Goal: Transaction & Acquisition: Purchase product/service

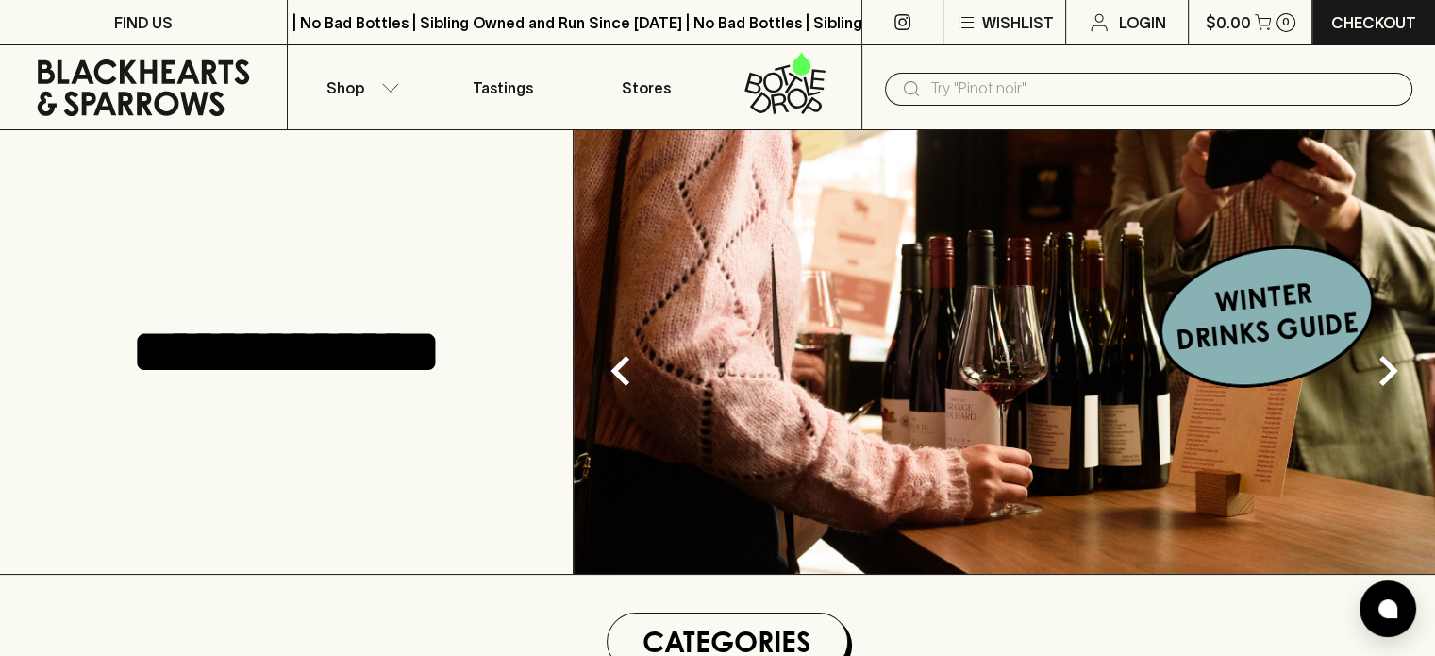
click at [972, 89] on input "text" at bounding box center [1163, 89] width 467 height 30
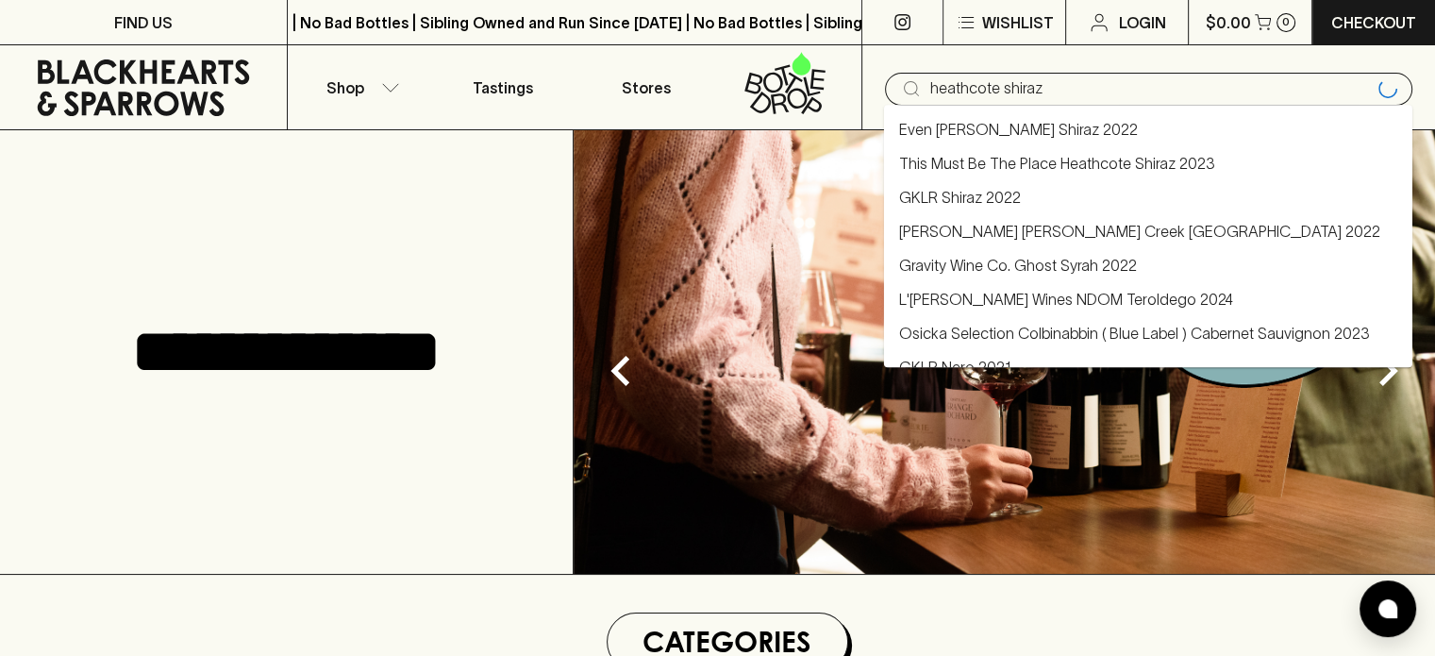
type input "heathcote shiraz"
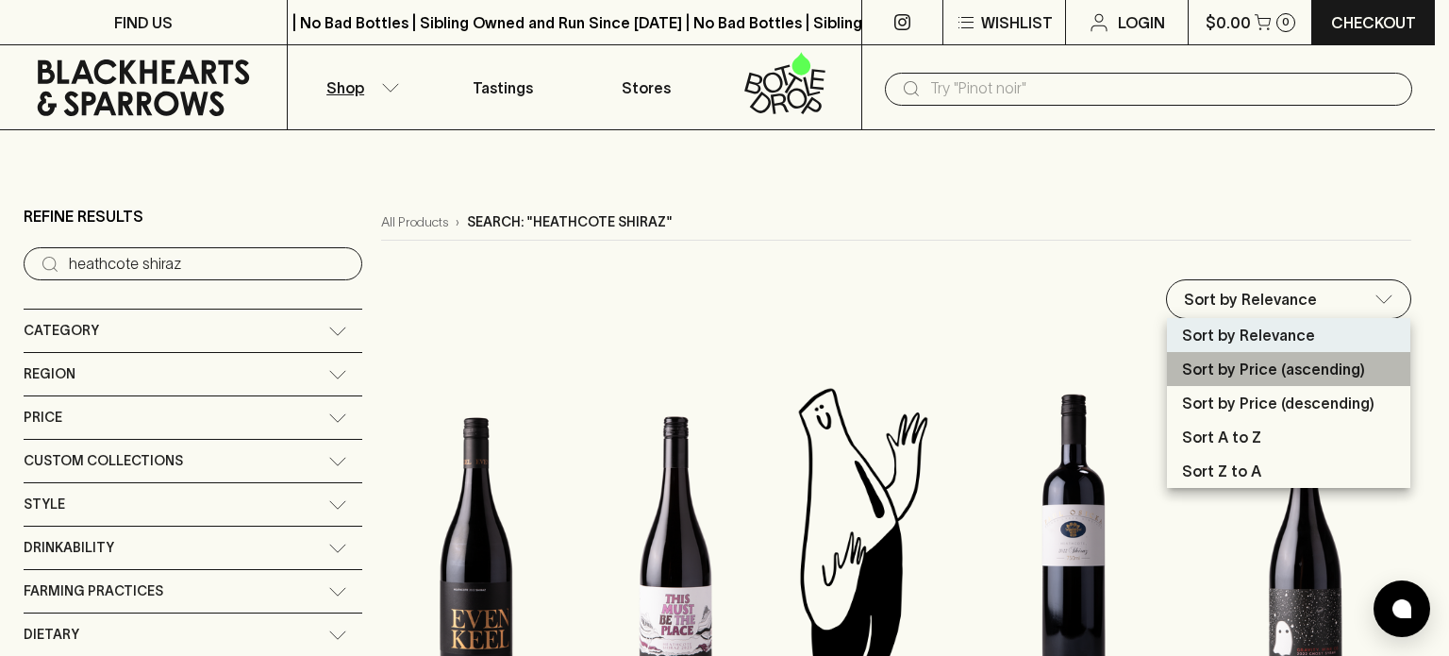
click at [1310, 365] on p "Sort by Price (ascending)" at bounding box center [1273, 369] width 183 height 23
type input "price:asc"
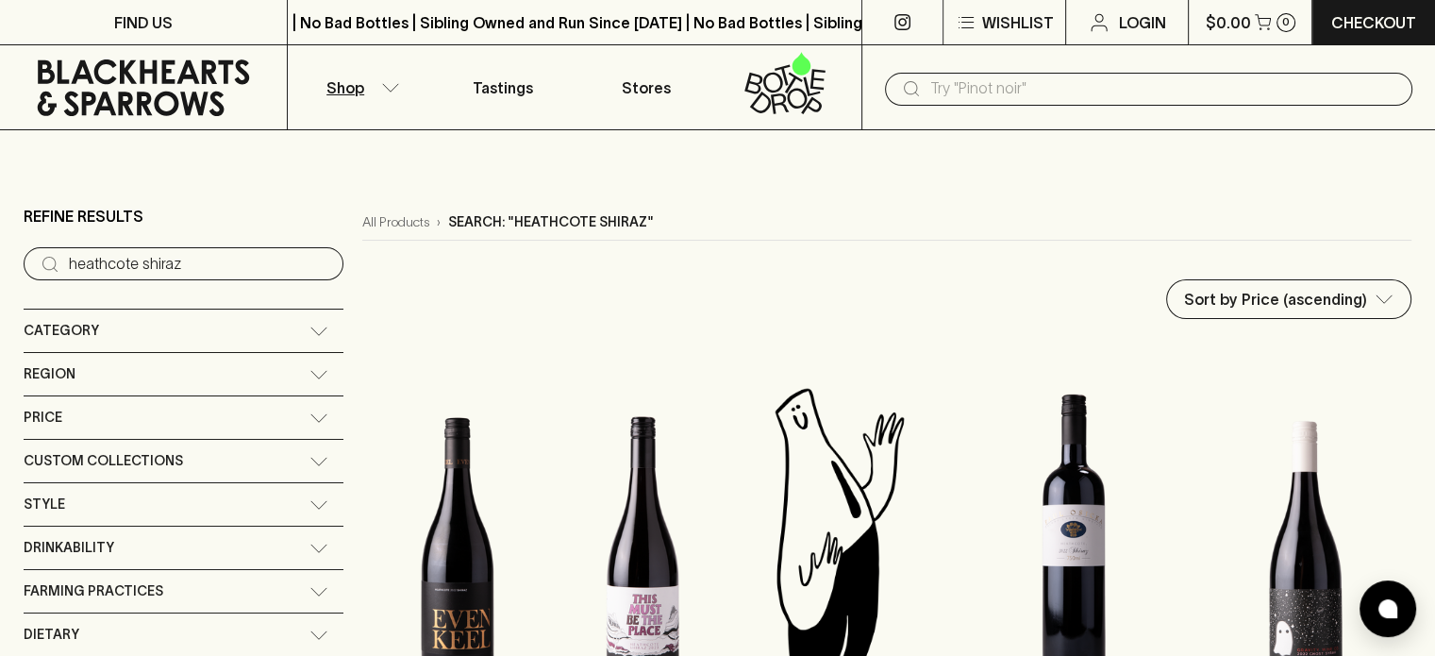
click at [1140, 91] on input "text" at bounding box center [1163, 89] width 467 height 30
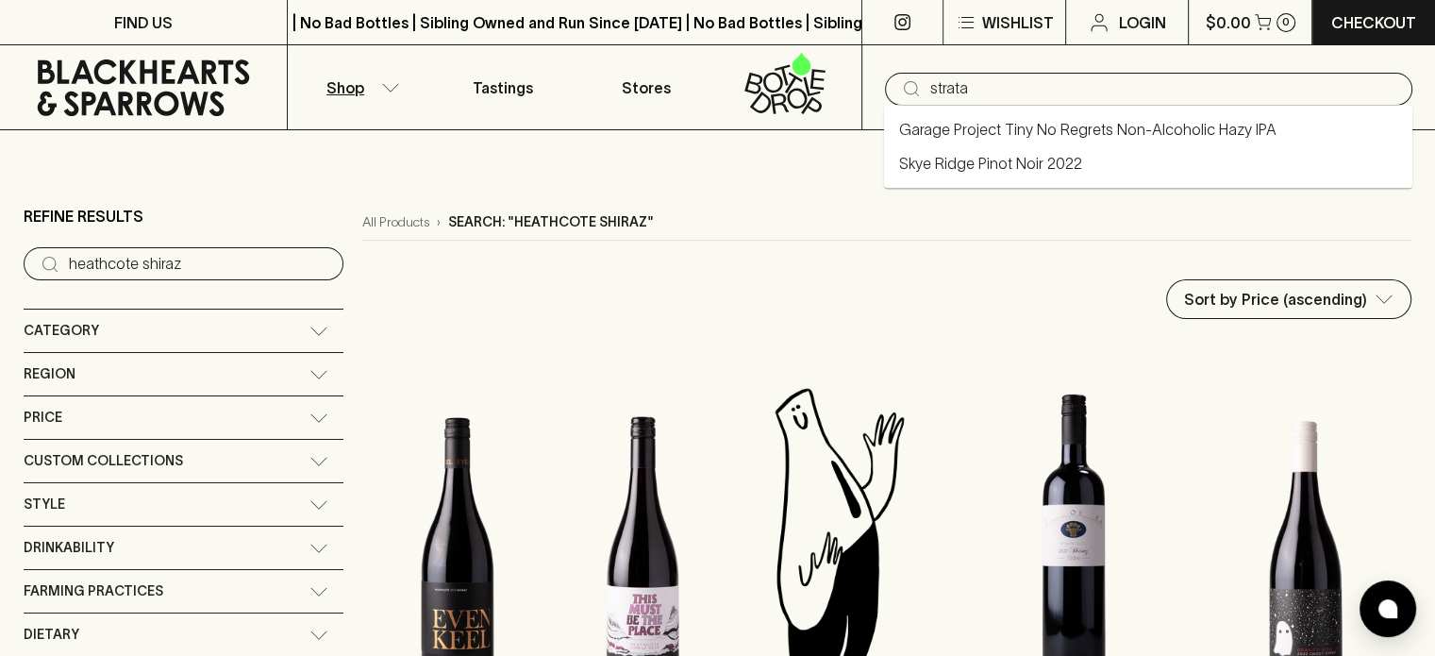
type input "strata"
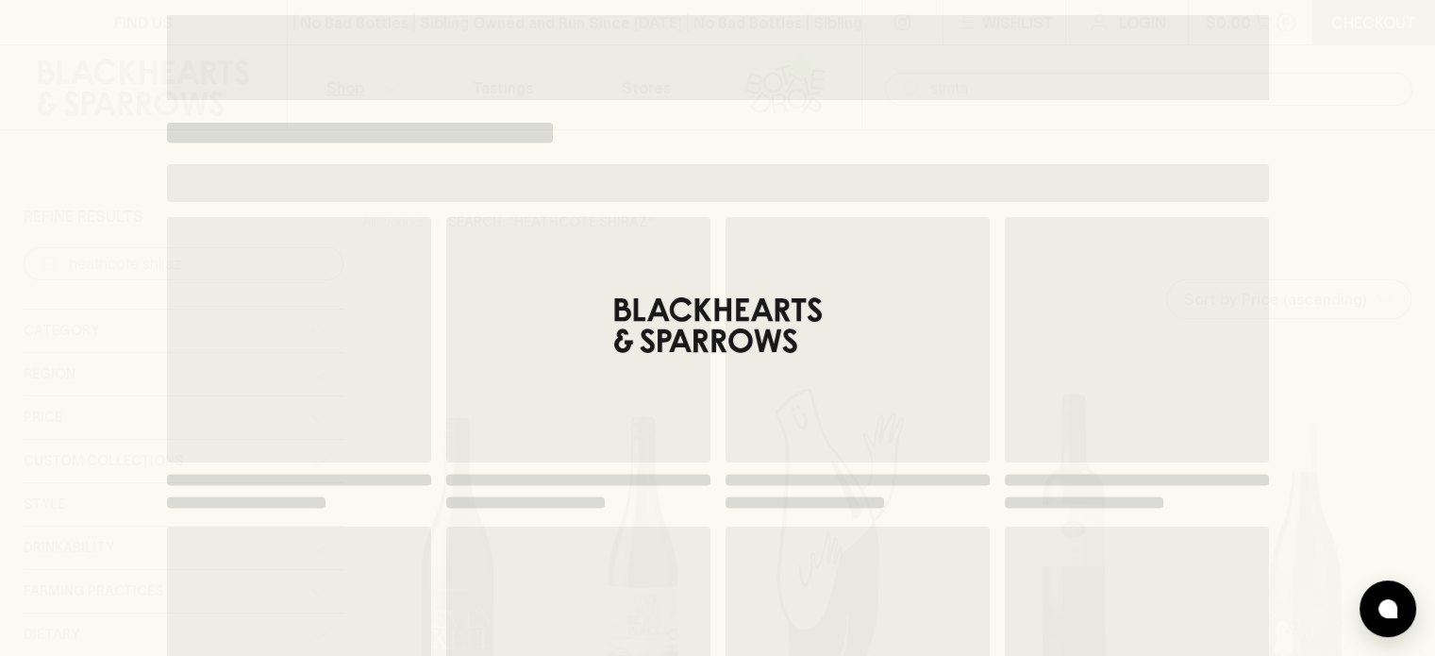
type input "strata"
